Goal: Task Accomplishment & Management: Use online tool/utility

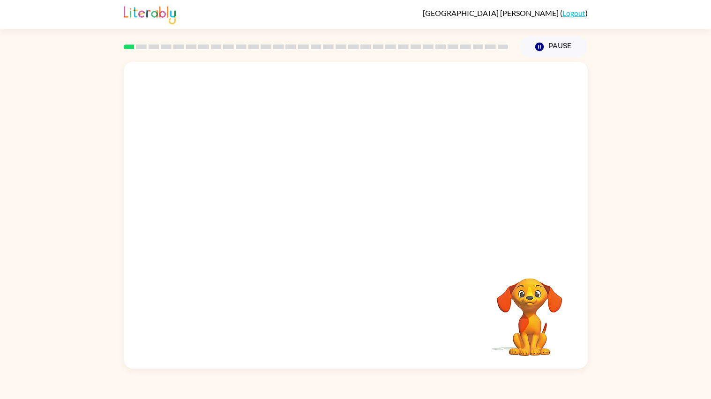
click at [221, 88] on video "Your browser must support playing .mp4 files to use Literably. Please try using…" at bounding box center [356, 160] width 464 height 197
click at [349, 224] on icon "button" at bounding box center [355, 220] width 16 height 16
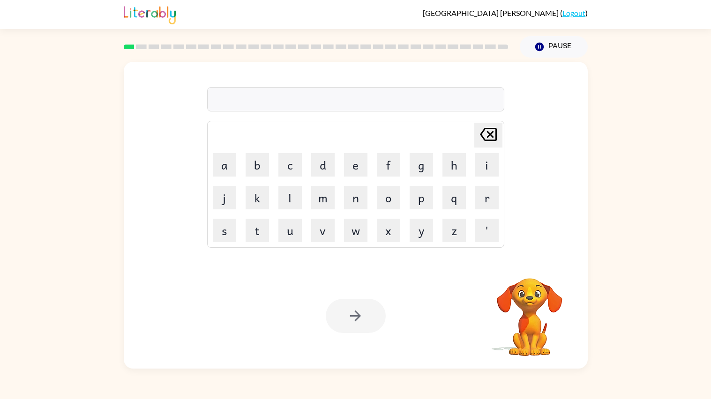
click at [354, 97] on div at bounding box center [355, 99] width 297 height 24
click at [354, 110] on div at bounding box center [355, 99] width 297 height 24
click at [354, 108] on div at bounding box center [355, 99] width 297 height 24
click at [354, 110] on div at bounding box center [355, 99] width 297 height 24
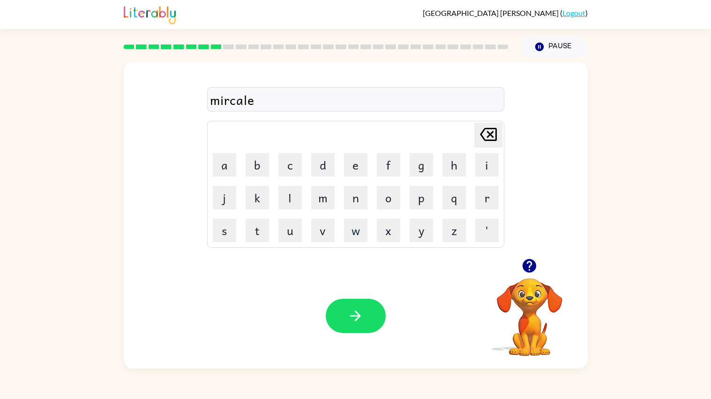
click at [231, 103] on div "mircale" at bounding box center [355, 100] width 291 height 20
click at [354, 266] on icon "button" at bounding box center [529, 266] width 16 height 16
